Goal: Information Seeking & Learning: Find specific page/section

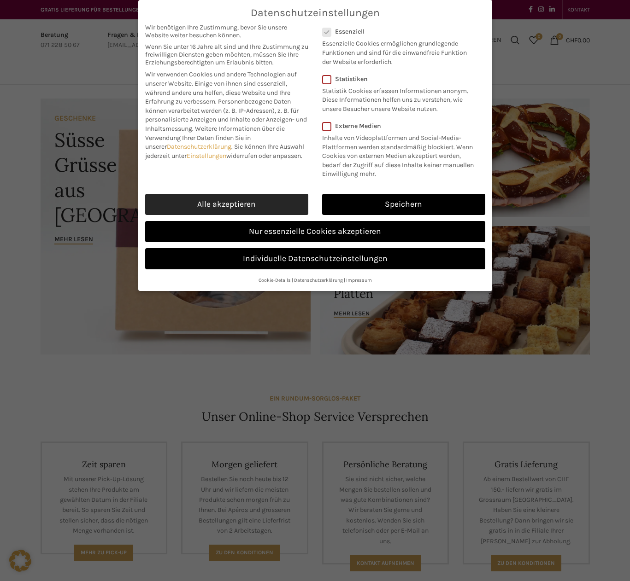
click at [275, 200] on link "Alle akzeptieren" at bounding box center [226, 204] width 163 height 21
checkbox input "true"
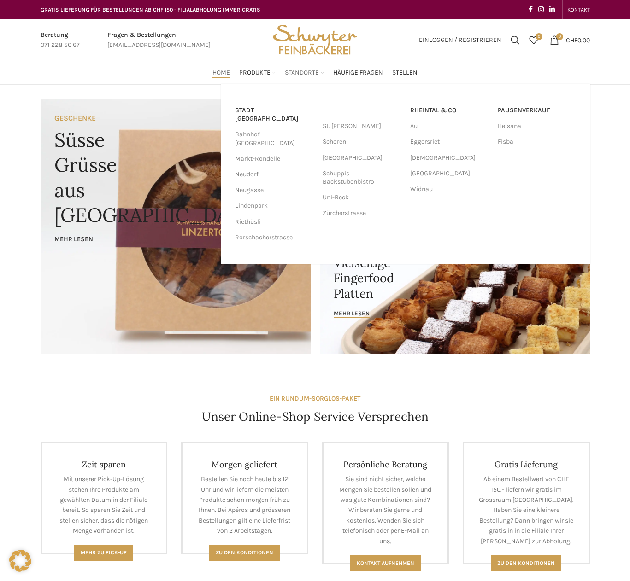
click at [304, 76] on span "Standorte" at bounding box center [302, 73] width 34 height 9
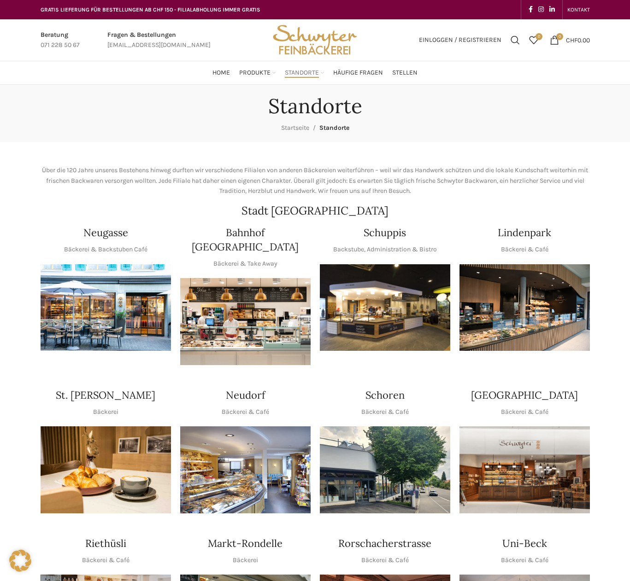
click at [250, 296] on img "1 / 1" at bounding box center [245, 321] width 130 height 87
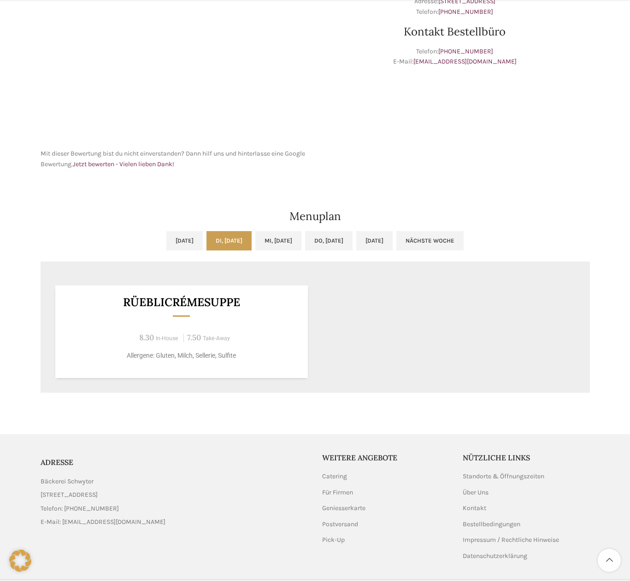
scroll to position [322, 0]
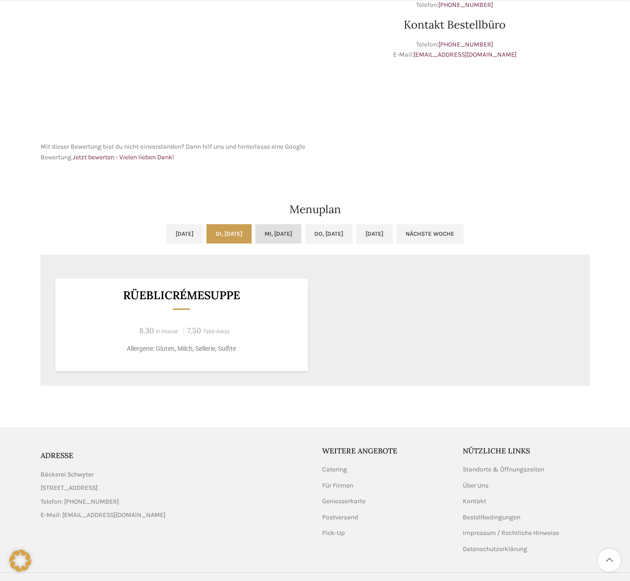
click at [285, 233] on link "Mi, 01.10.2025" at bounding box center [278, 233] width 46 height 19
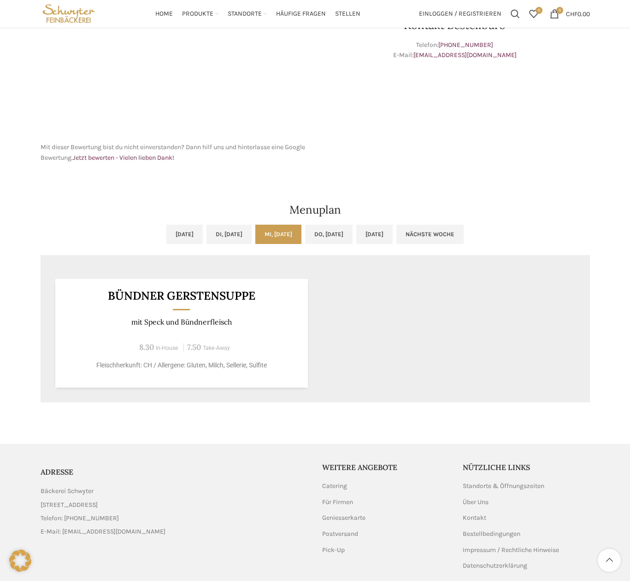
scroll to position [267, 0]
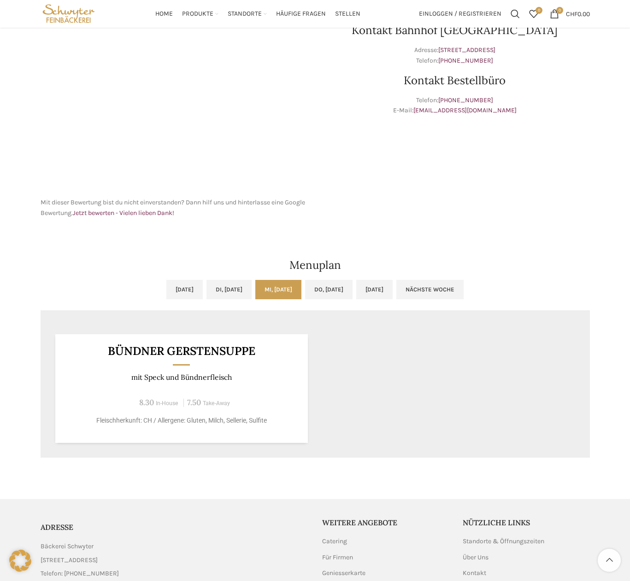
click at [292, 290] on link "Mi, 01.10.2025" at bounding box center [278, 289] width 46 height 19
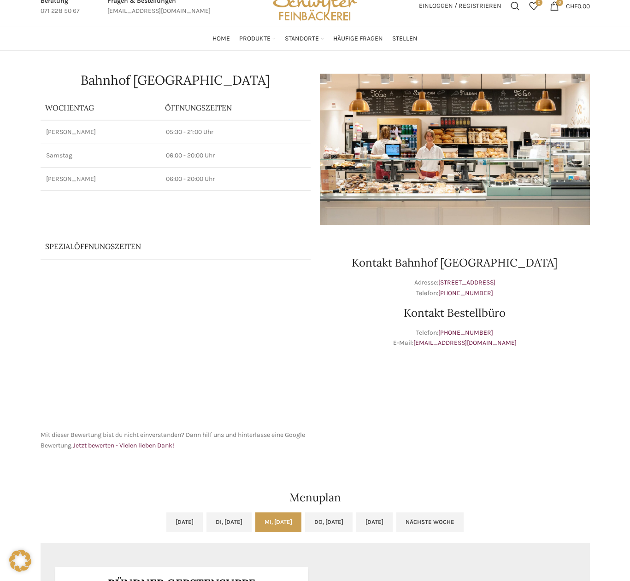
scroll to position [0, 0]
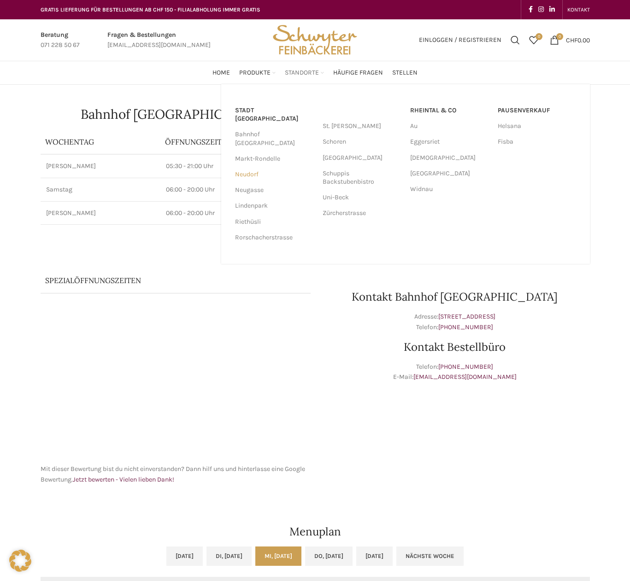
click at [246, 167] on link "Neudorf" at bounding box center [274, 175] width 78 height 16
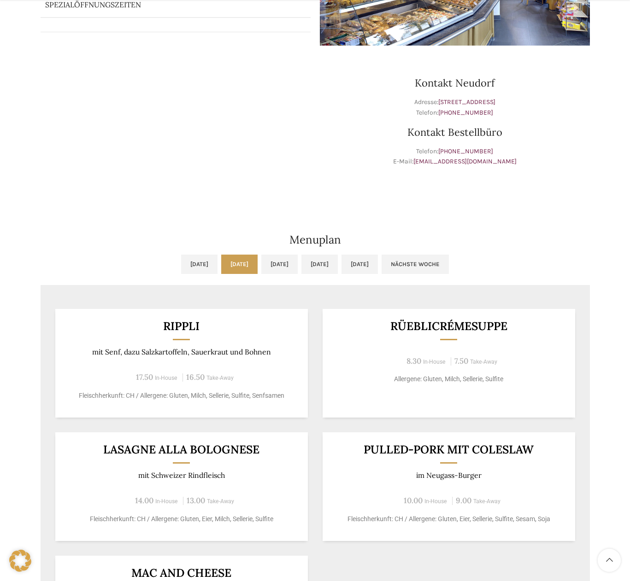
scroll to position [276, 0]
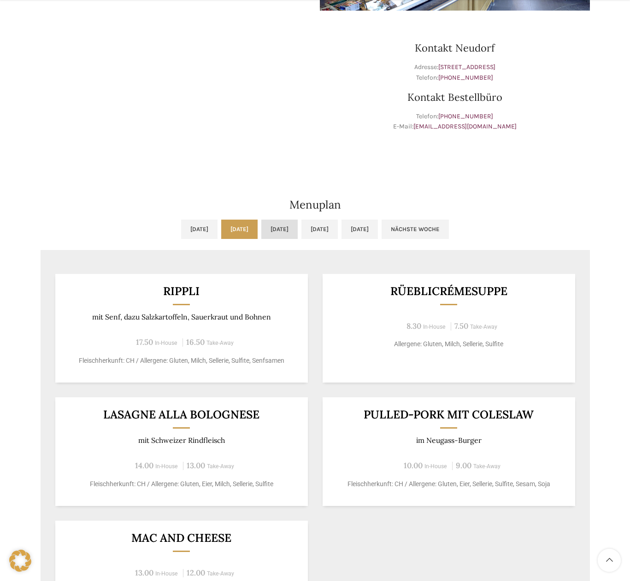
click at [280, 229] on link "Mi, 01.10.2025" at bounding box center [279, 229] width 36 height 19
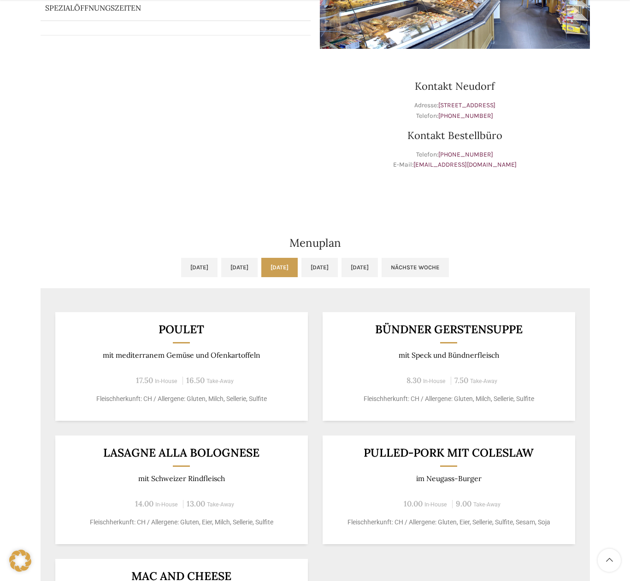
scroll to position [461, 0]
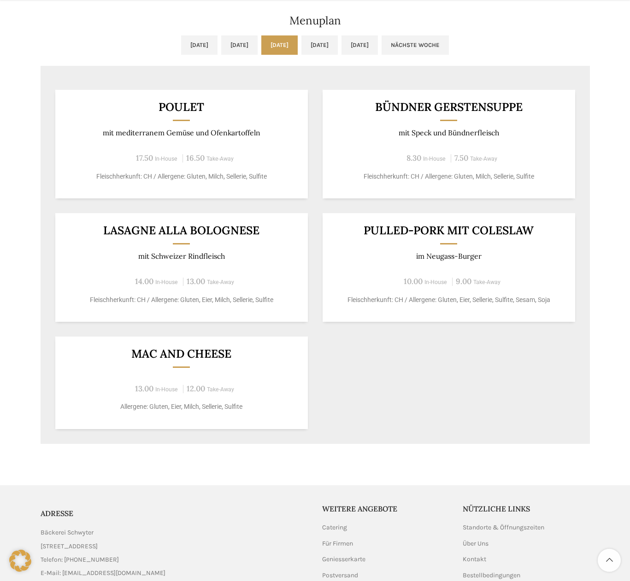
click at [498, 392] on div "Poulet mit mediterranem Gemüse und Ofenkartoffeln 17.50 In-House 16.50 Take-Awa…" at bounding box center [315, 259] width 549 height 369
click at [338, 47] on link "Do, 02.10.2025" at bounding box center [319, 44] width 36 height 19
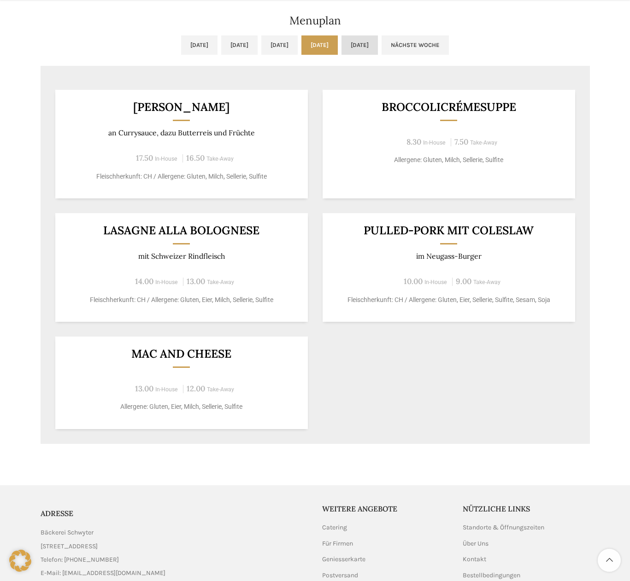
click at [378, 44] on link "Fr, 03.10.2025" at bounding box center [359, 44] width 36 height 19
